Goal: Navigation & Orientation: Find specific page/section

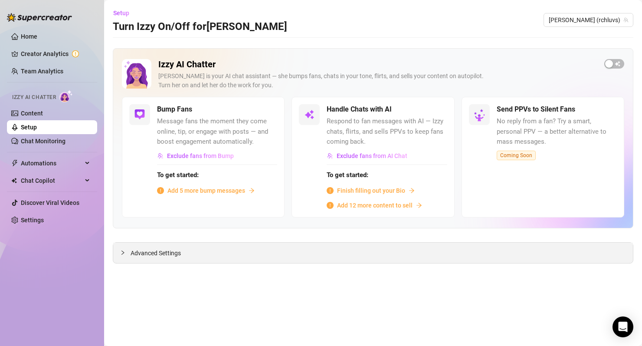
click at [175, 260] on div "Advanced Settings" at bounding box center [373, 253] width 520 height 20
click at [157, 252] on span "Advanced Settings" at bounding box center [156, 253] width 50 height 10
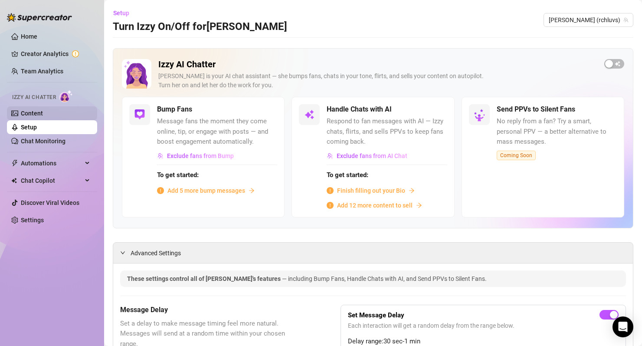
click at [43, 113] on link "Content" at bounding box center [32, 113] width 22 height 7
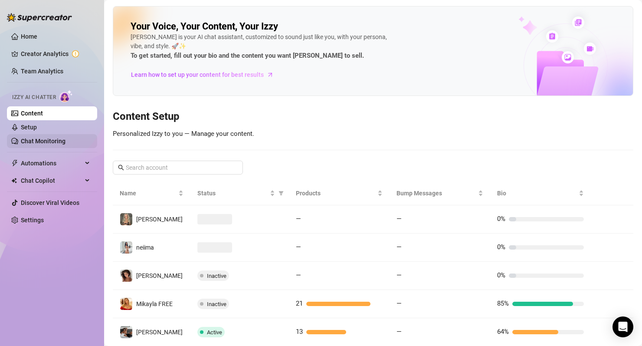
click at [42, 143] on link "Chat Monitoring" at bounding box center [43, 141] width 45 height 7
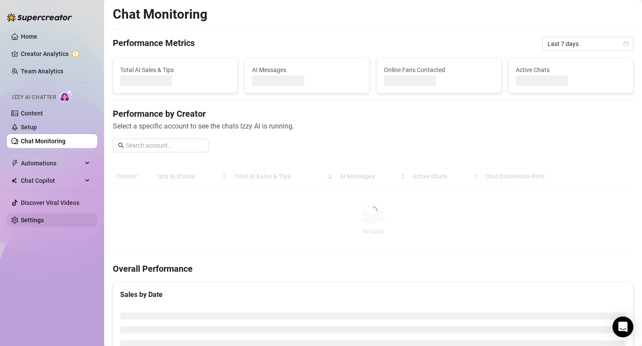
click at [43, 222] on link "Settings" at bounding box center [32, 220] width 23 height 7
